Goal: Transaction & Acquisition: Purchase product/service

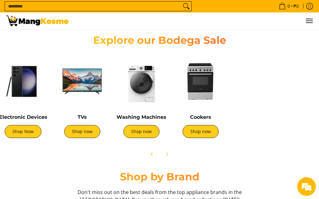
scroll to position [0, 187]
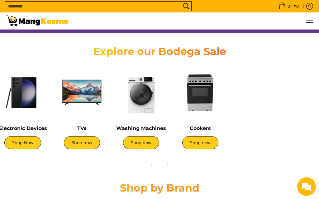
scroll to position [0, 187]
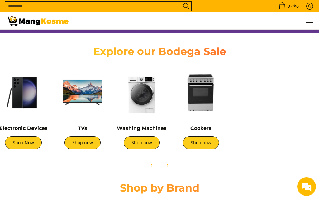
click at [165, 165] on icon "Next" at bounding box center [166, 165] width 5 height 5
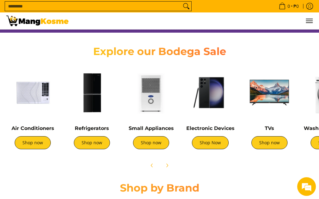
scroll to position [0, 608]
click at [153, 168] on icon "Previous" at bounding box center [151, 165] width 5 height 5
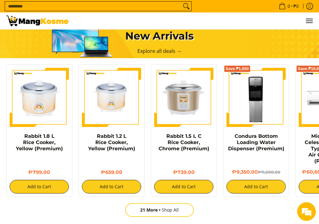
scroll to position [0, 0]
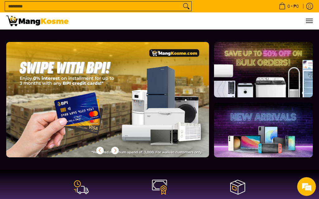
click at [310, 21] on span "Menu" at bounding box center [308, 21] width 7 height 0
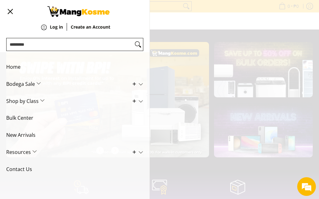
click at [281, 30] on div "0 Log in Create an Account" at bounding box center [159, 20] width 319 height 17
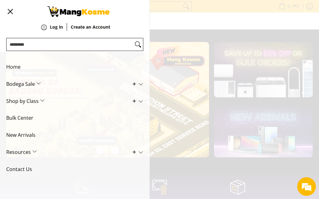
click at [8, 12] on button "Menu" at bounding box center [9, 11] width 7 height 23
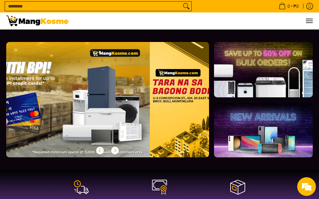
click at [15, 4] on input "Search..." at bounding box center [93, 6] width 176 height 9
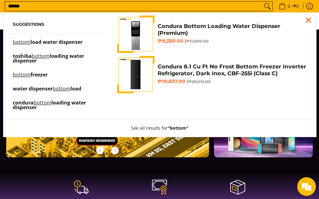
type input "******"
click at [84, 43] on link "bottom load water dispenser" at bounding box center [56, 45] width 86 height 11
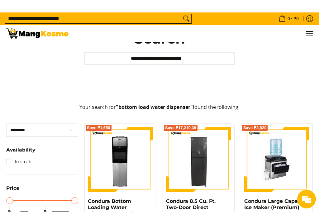
scroll to position [66, 0]
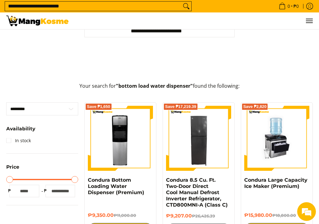
click at [309, 59] on div "**********" at bounding box center [159, 20] width 313 height 112
click at [318, 63] on div "**********" at bounding box center [159, 20] width 319 height 112
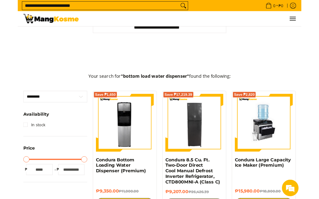
scroll to position [0, 0]
